Goal: Task Accomplishment & Management: Complete application form

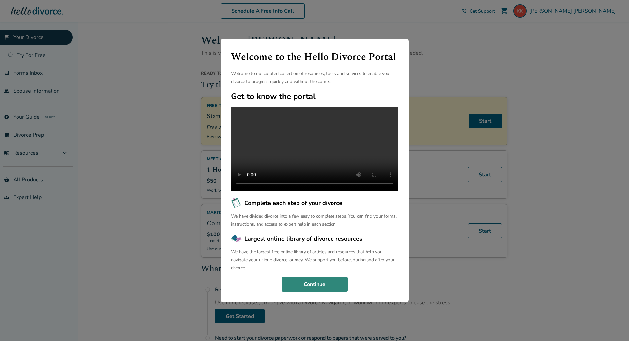
click at [309, 287] on button "Continue" at bounding box center [315, 284] width 66 height 15
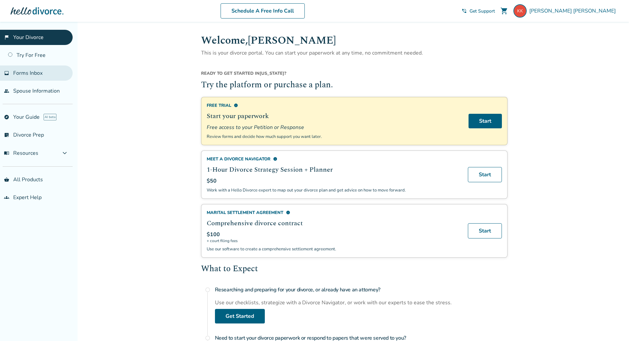
click at [34, 74] on span "Forms Inbox" at bounding box center [27, 72] width 29 height 7
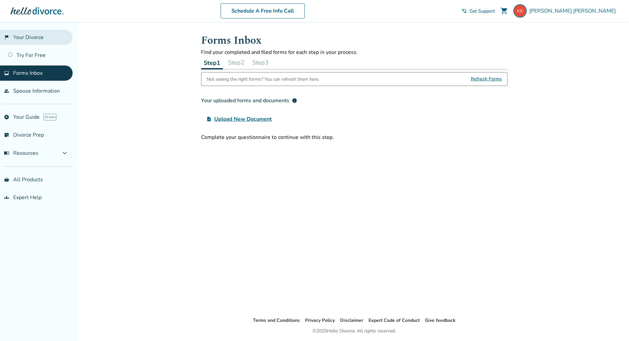
click at [33, 39] on link "flag_2 Your Divorce" at bounding box center [36, 37] width 73 height 15
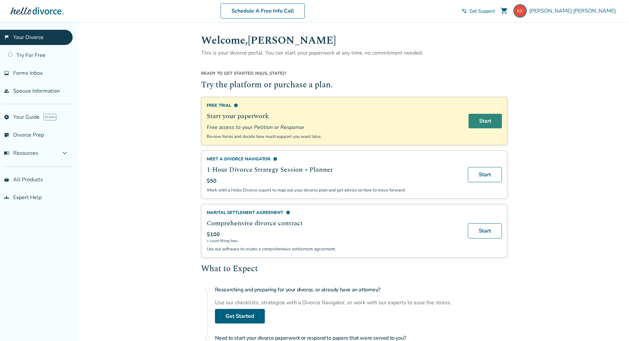
click at [487, 119] on link "Start" at bounding box center [485, 121] width 33 height 15
click at [607, 13] on span "Kyle Kastner" at bounding box center [573, 10] width 89 height 7
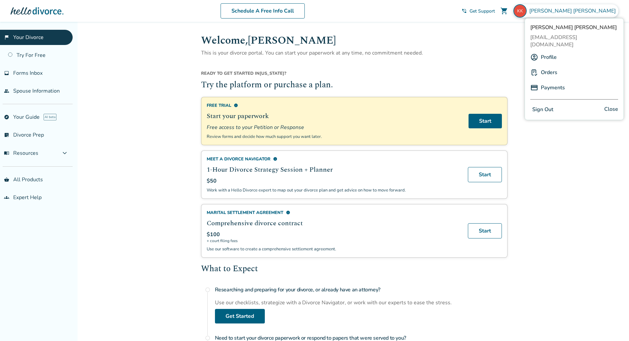
click at [543, 51] on link "Profile" at bounding box center [549, 57] width 16 height 13
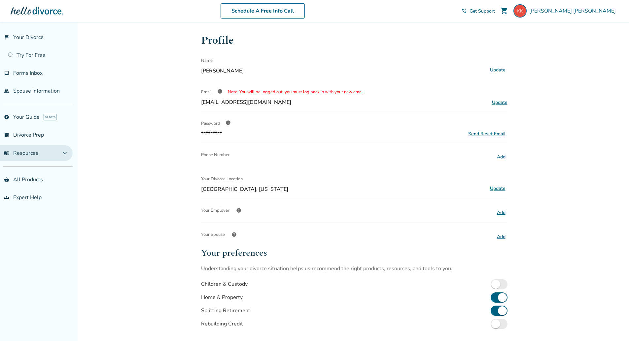
click at [54, 153] on button "menu_book Resources expand_more" at bounding box center [36, 153] width 73 height 16
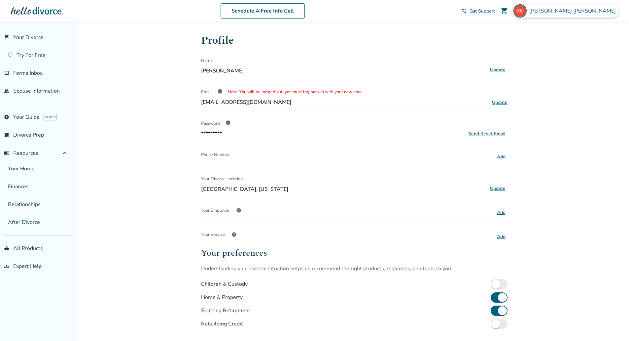
click at [527, 11] on img at bounding box center [520, 10] width 13 height 13
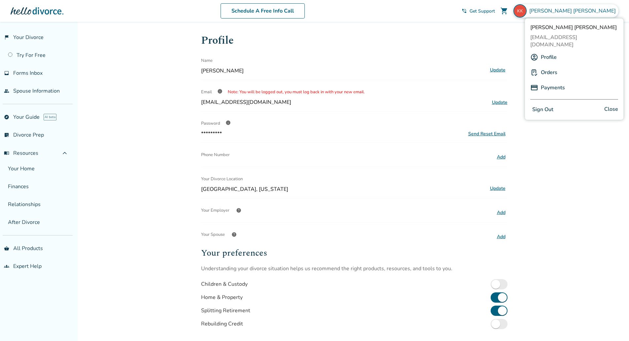
click at [549, 51] on link "Profile" at bounding box center [549, 57] width 16 height 13
click at [419, 57] on div "Name" at bounding box center [343, 60] width 284 height 13
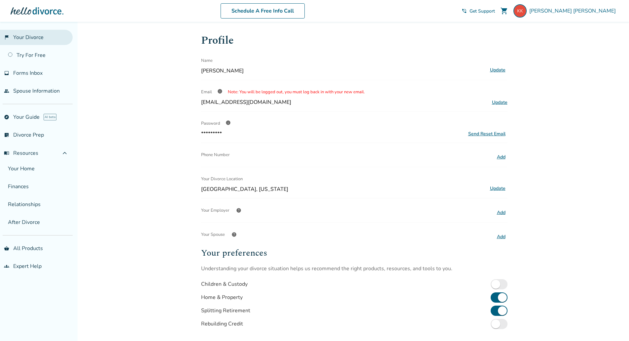
click at [34, 37] on link "flag_2 Your Divorce" at bounding box center [36, 37] width 73 height 15
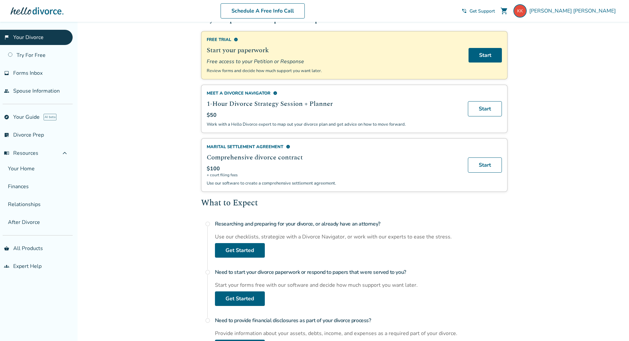
scroll to position [66, 0]
click at [288, 146] on span "info" at bounding box center [288, 146] width 4 height 4
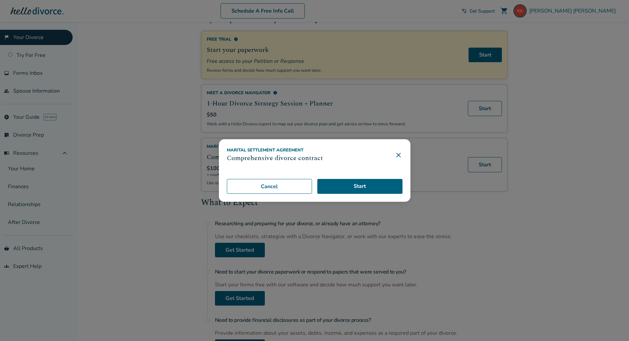
click at [401, 152] on icon at bounding box center [399, 155] width 8 height 8
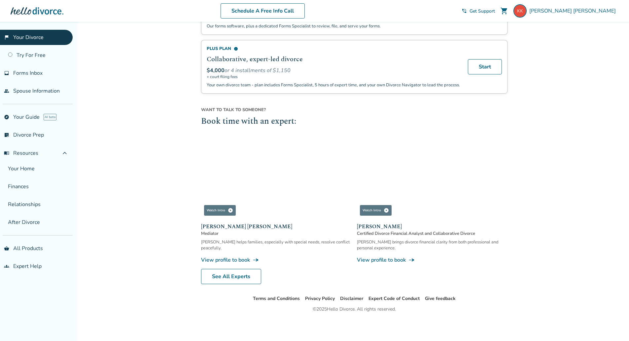
scroll to position [526, 0]
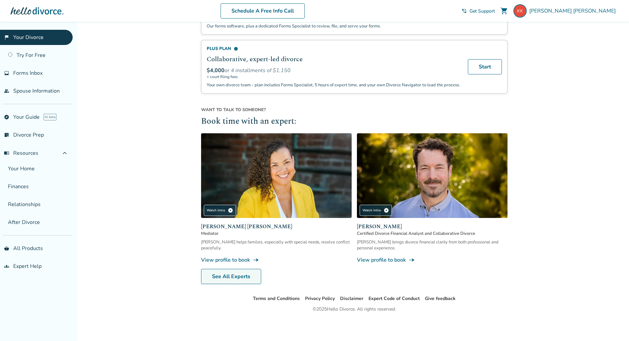
click at [234, 276] on link "See All Experts" at bounding box center [231, 276] width 60 height 15
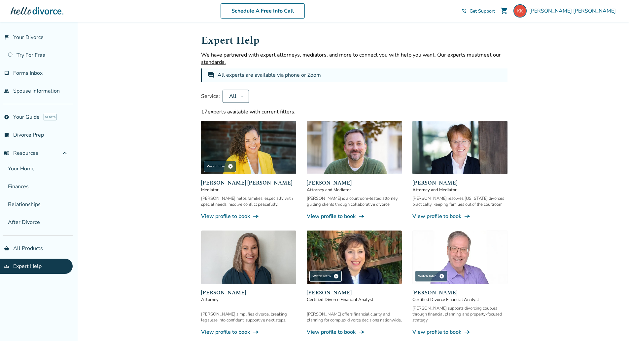
click at [36, 12] on div at bounding box center [37, 10] width 53 height 13
click at [30, 40] on link "flag_2 Your Divorce" at bounding box center [36, 37] width 73 height 15
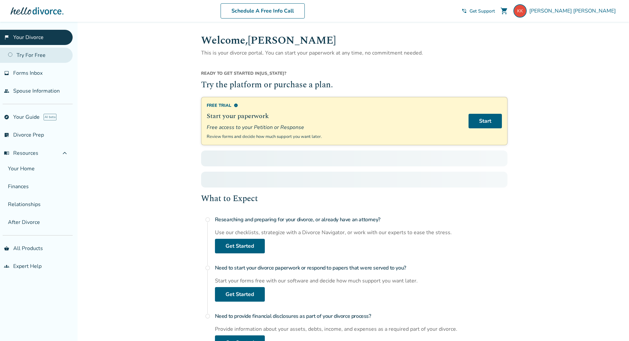
click at [30, 53] on link "Try For Free" at bounding box center [36, 55] width 73 height 15
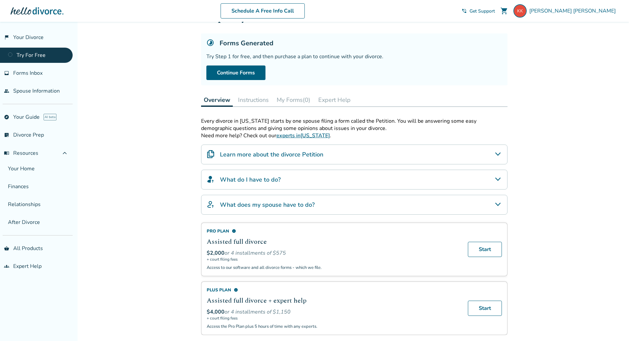
scroll to position [15, 0]
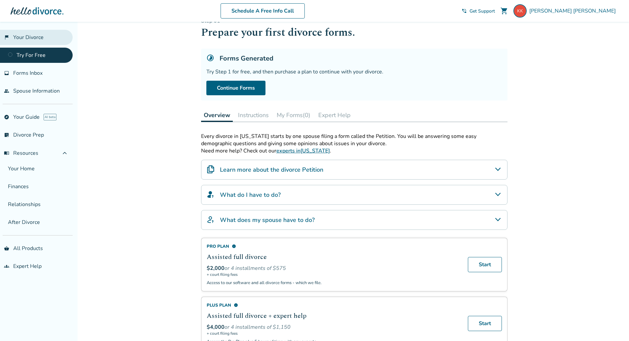
click at [30, 38] on link "flag_2 Your Divorce" at bounding box center [36, 37] width 73 height 15
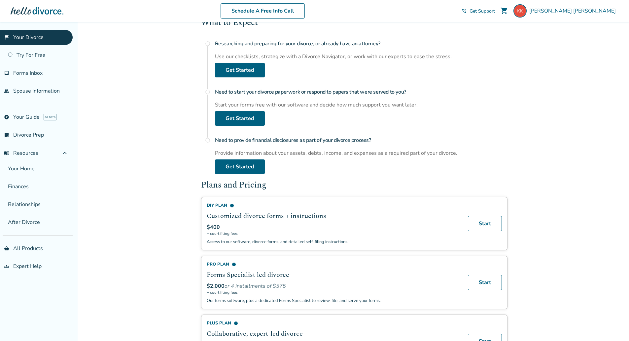
scroll to position [246, 0]
click at [231, 204] on span "info" at bounding box center [232, 204] width 4 height 4
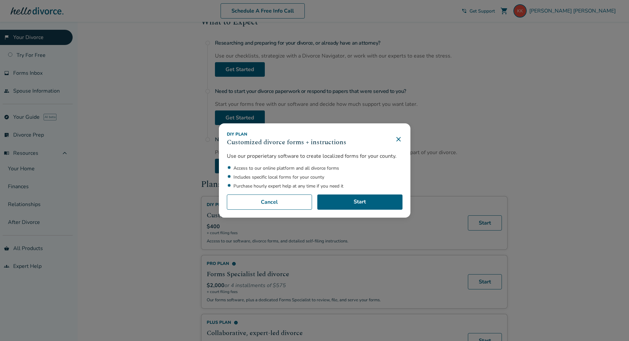
click at [399, 139] on icon at bounding box center [399, 139] width 8 height 8
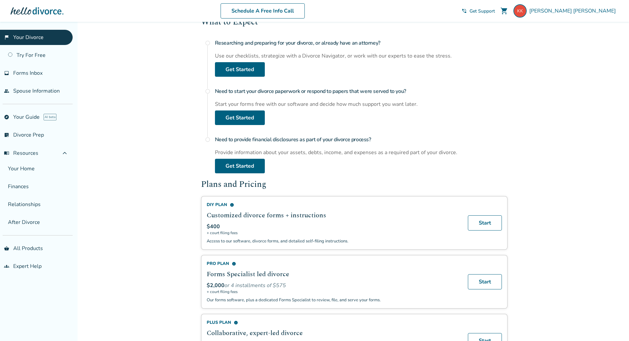
click at [232, 264] on span "info" at bounding box center [234, 263] width 4 height 4
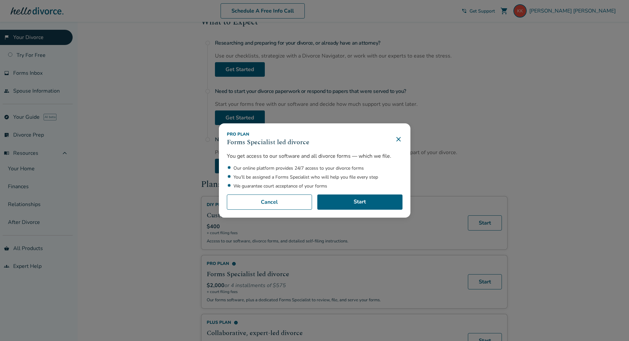
click at [401, 138] on icon at bounding box center [398, 139] width 4 height 4
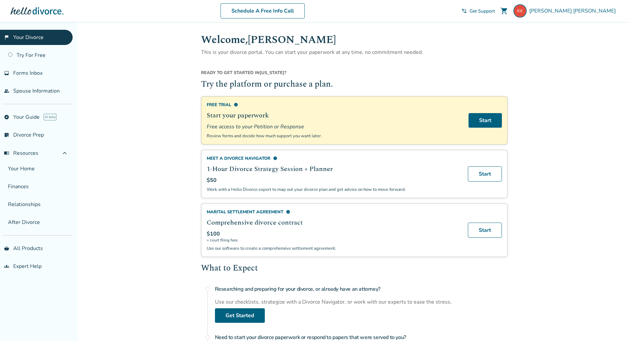
scroll to position [0, 0]
click at [36, 55] on link "Try For Free" at bounding box center [36, 55] width 73 height 15
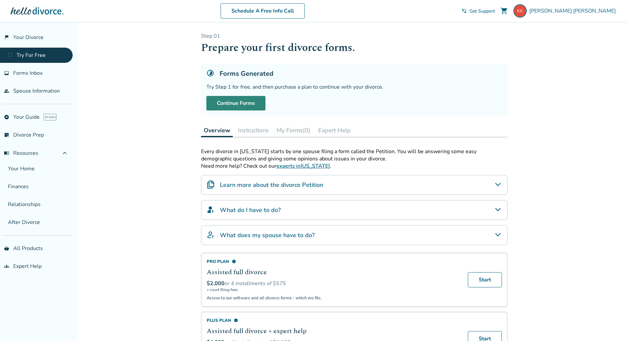
click at [246, 103] on link "Continue Forms" at bounding box center [235, 103] width 59 height 15
click at [239, 103] on link "Continue Forms" at bounding box center [235, 103] width 59 height 15
